Goal: Obtain resource: Download file/media

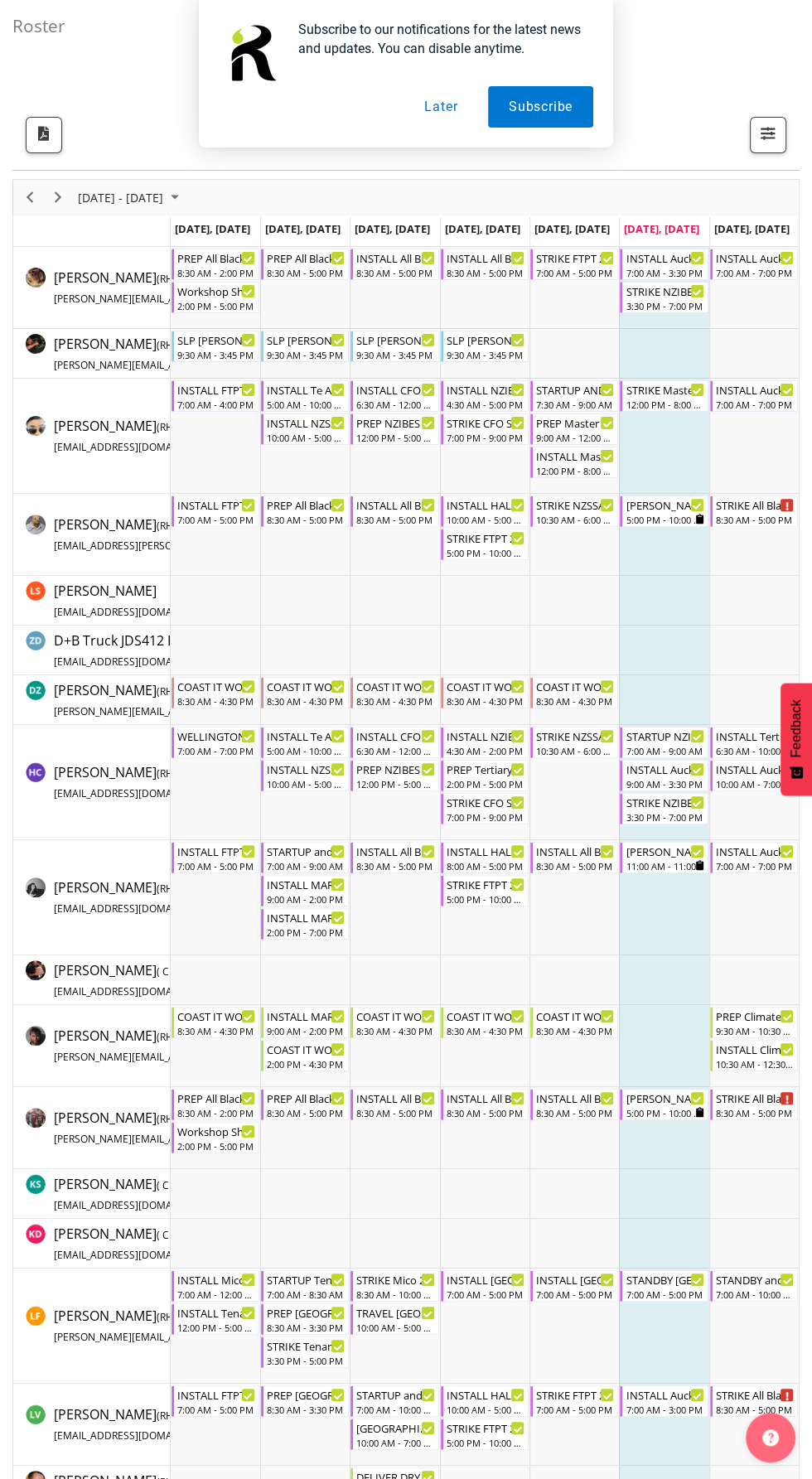
scroll to position [172, 0]
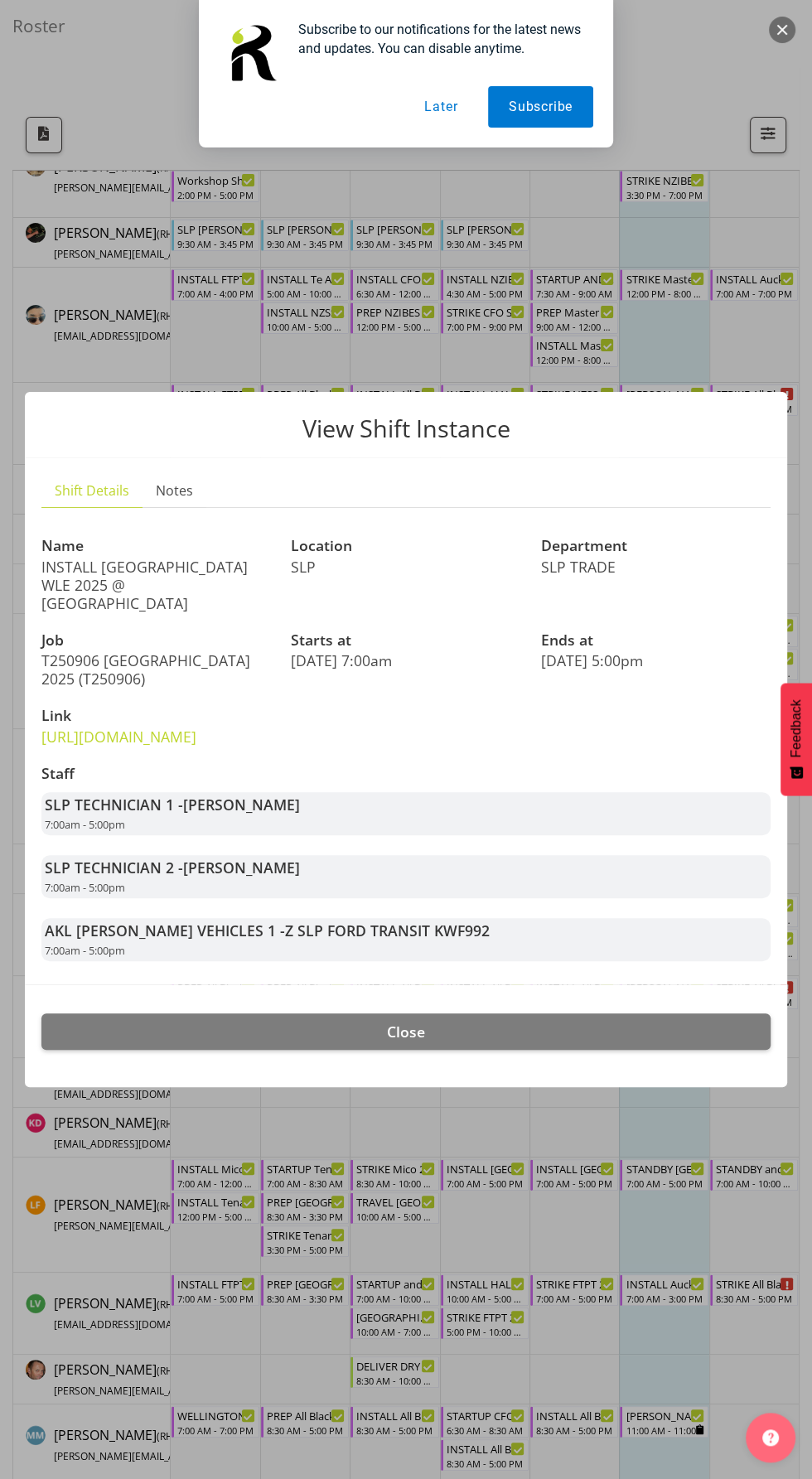
click at [682, 323] on div at bounding box center [406, 739] width 812 height 1479
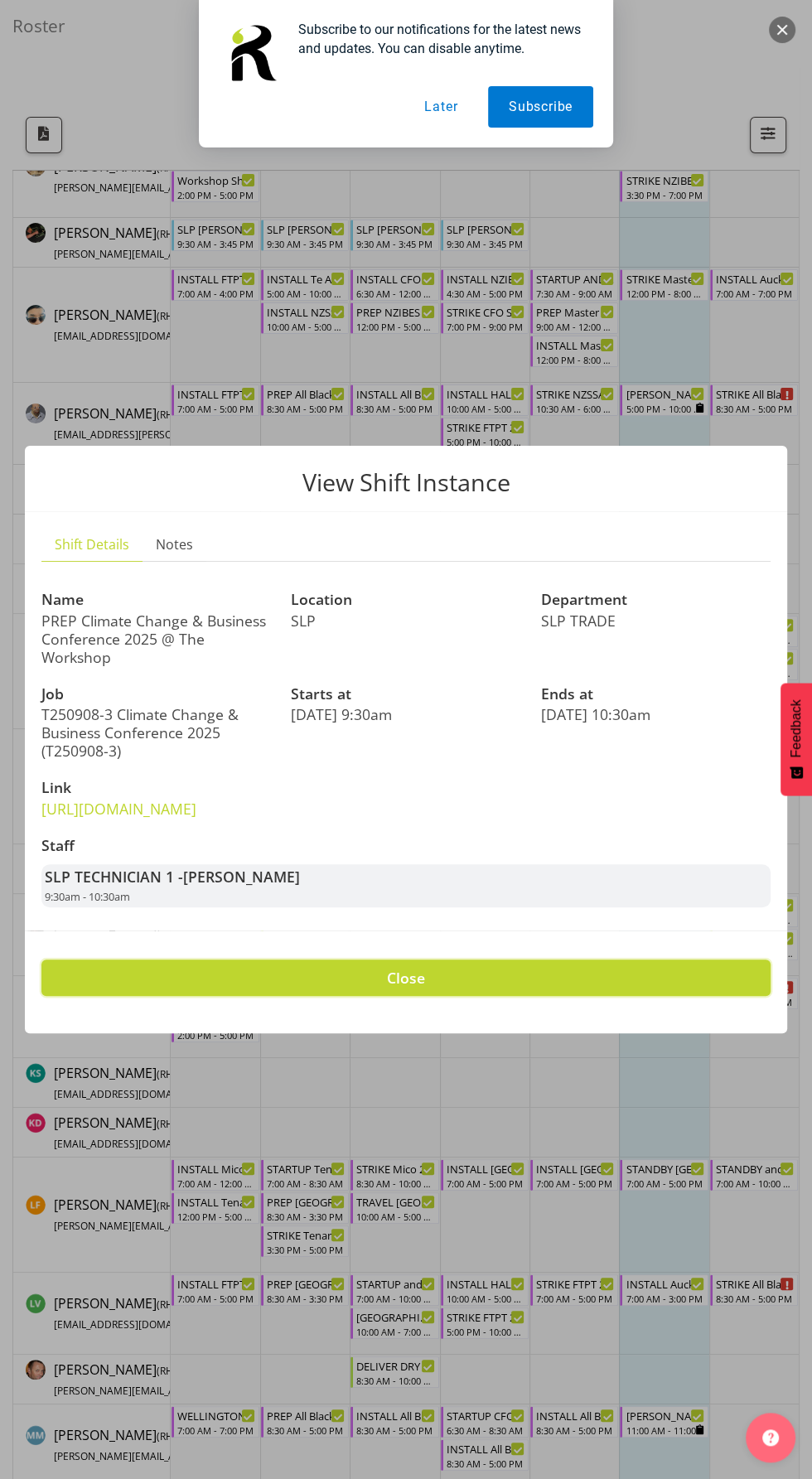
click at [446, 986] on button "Close" at bounding box center [406, 978] width 730 height 37
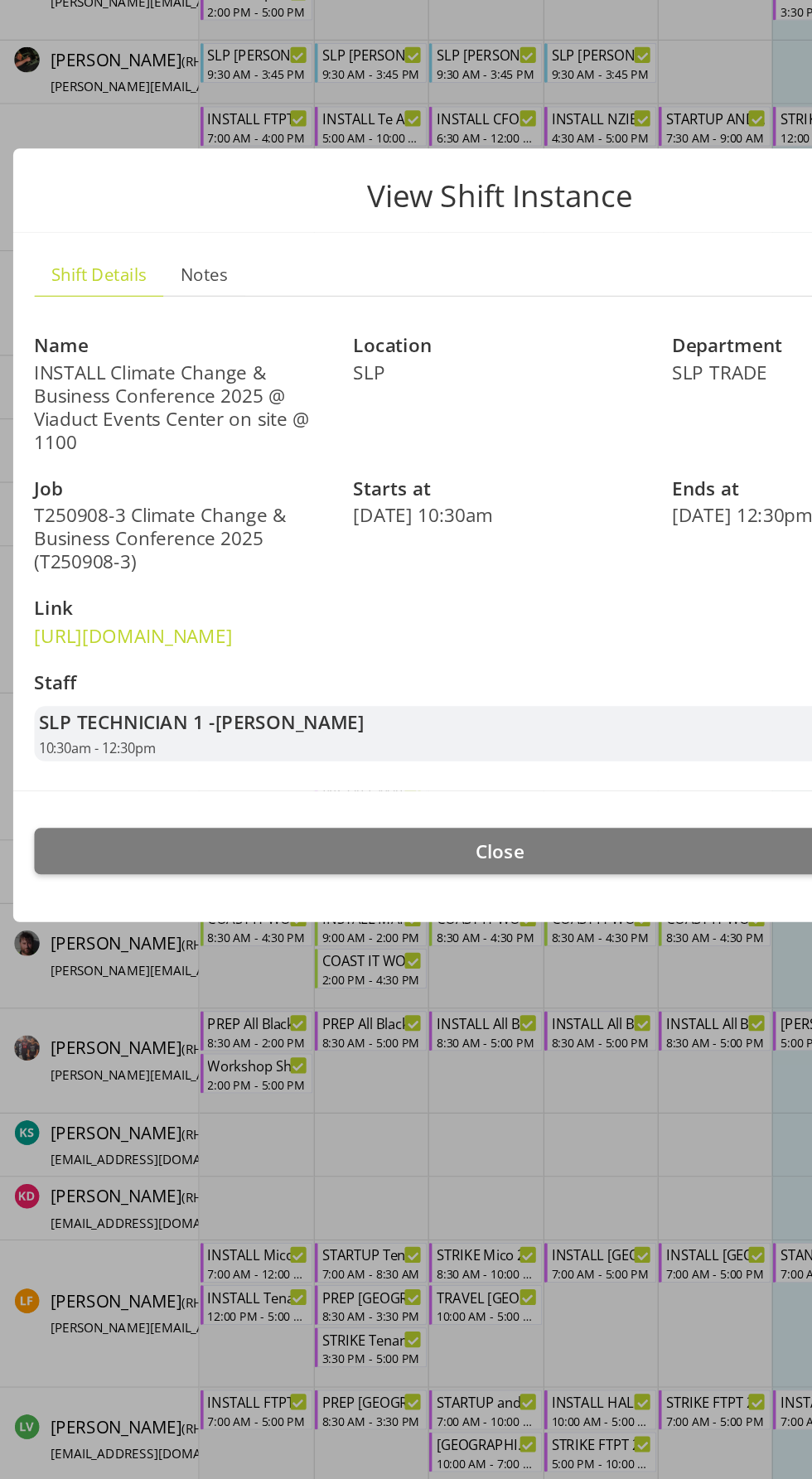
scroll to position [37, 0]
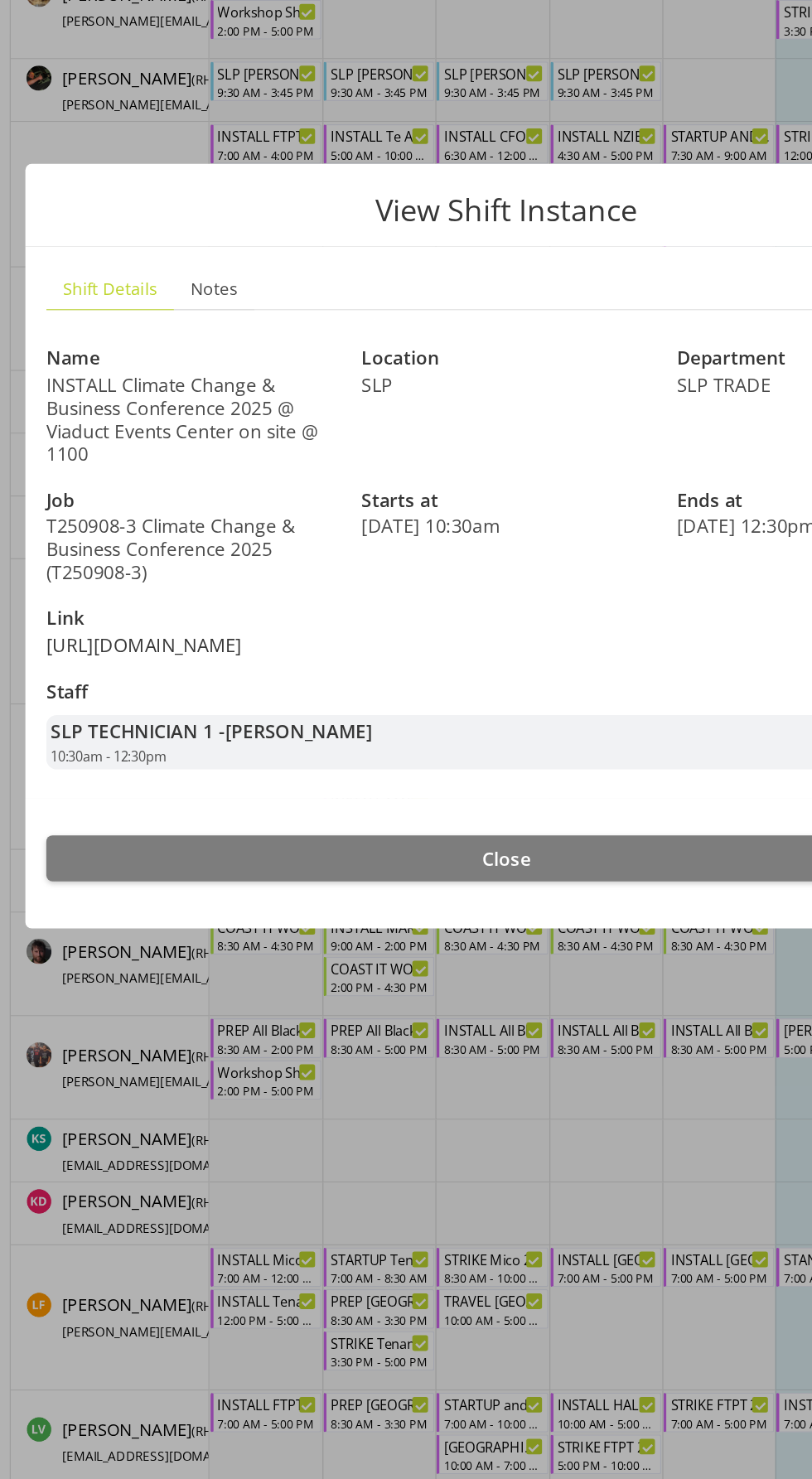
click at [128, 808] on link "[URL][DOMAIN_NAME]" at bounding box center [118, 818] width 155 height 20
